Goal: Transaction & Acquisition: Download file/media

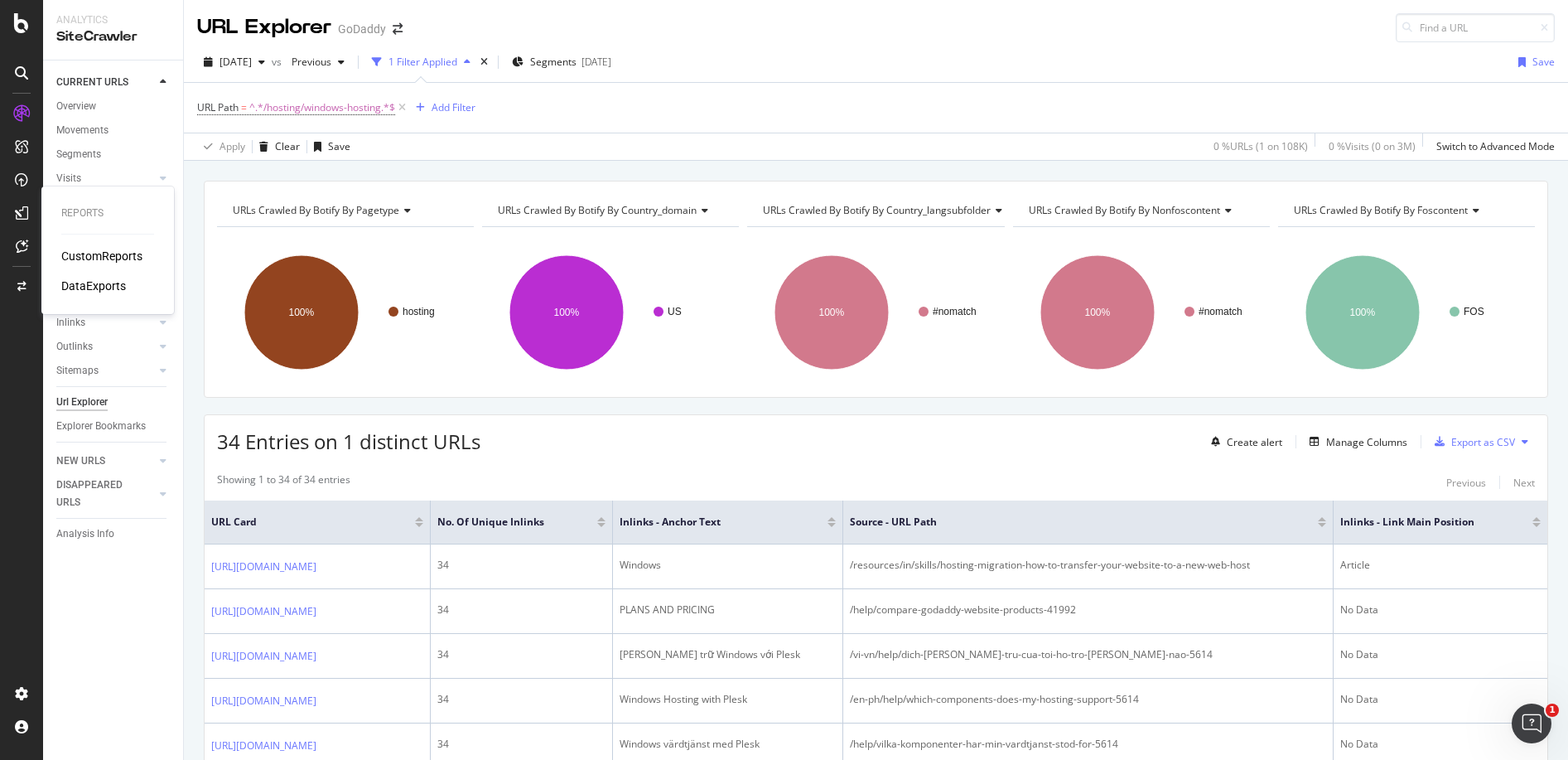
click at [104, 281] on div "DataExports" at bounding box center [93, 285] width 65 height 17
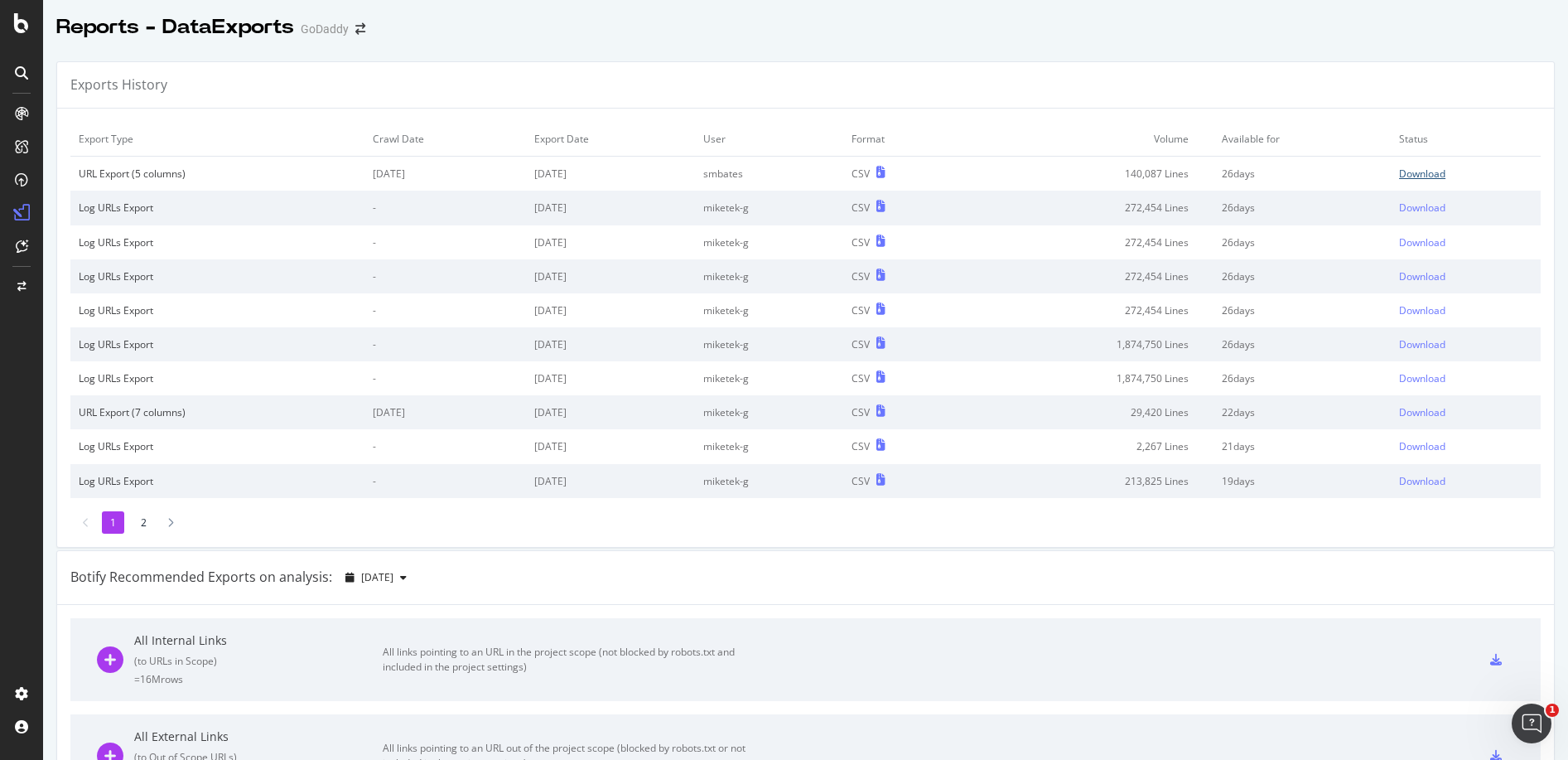
click at [1419, 179] on div "Download" at bounding box center [1421, 174] width 47 height 14
